Goal: Navigation & Orientation: Find specific page/section

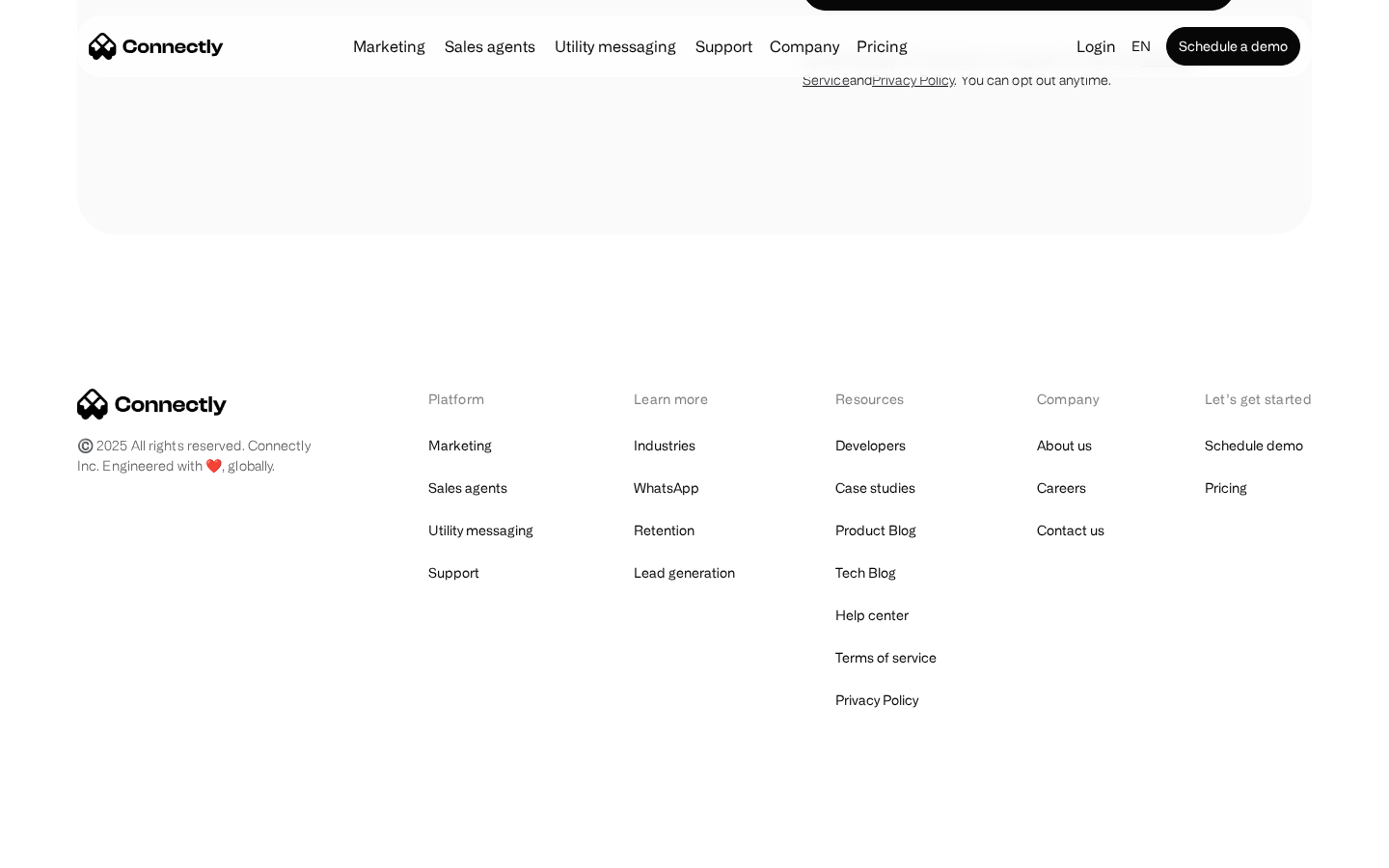
scroll to position [2827, 0]
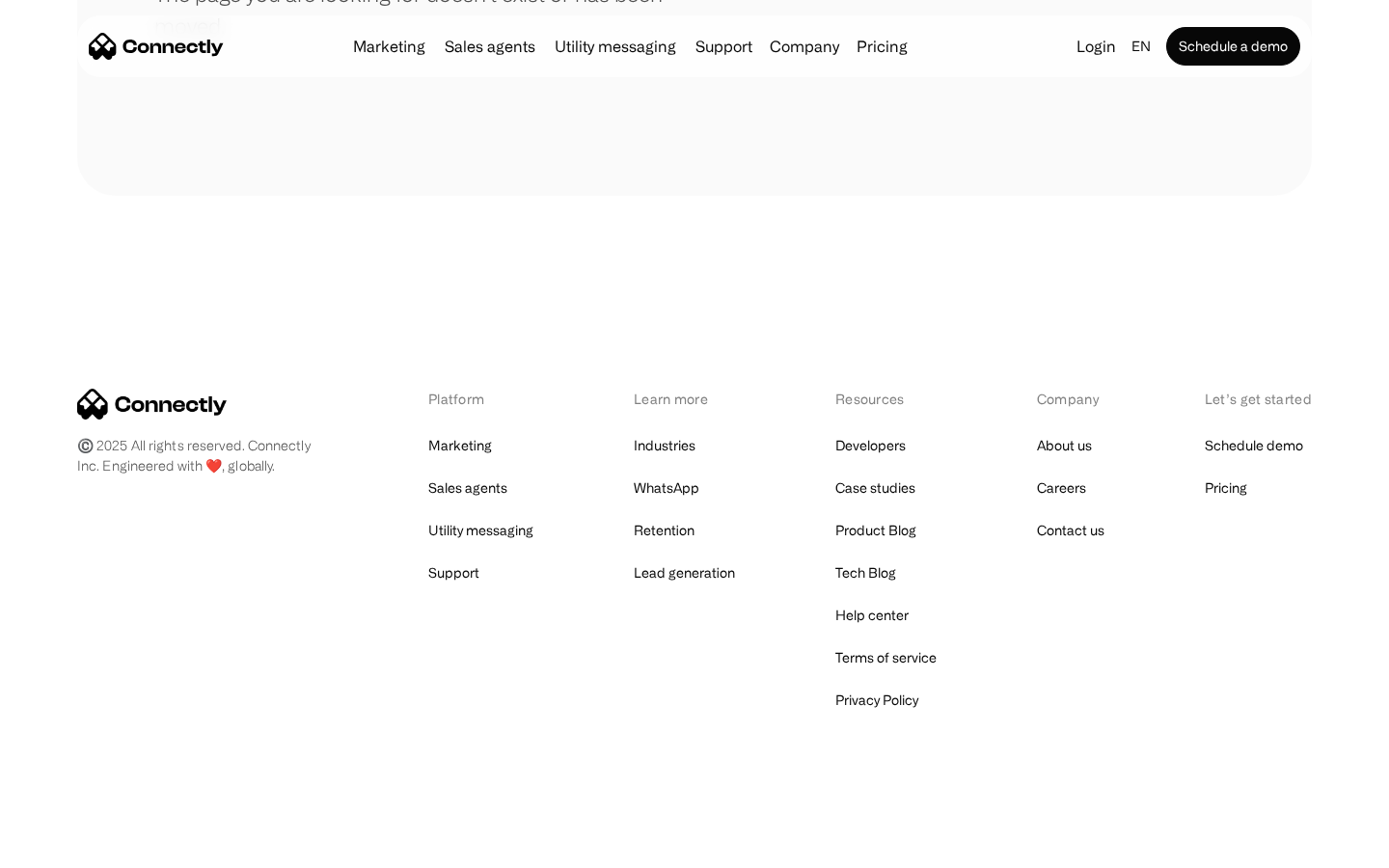
scroll to position [352, 0]
